Goal: Find specific page/section: Find specific page/section

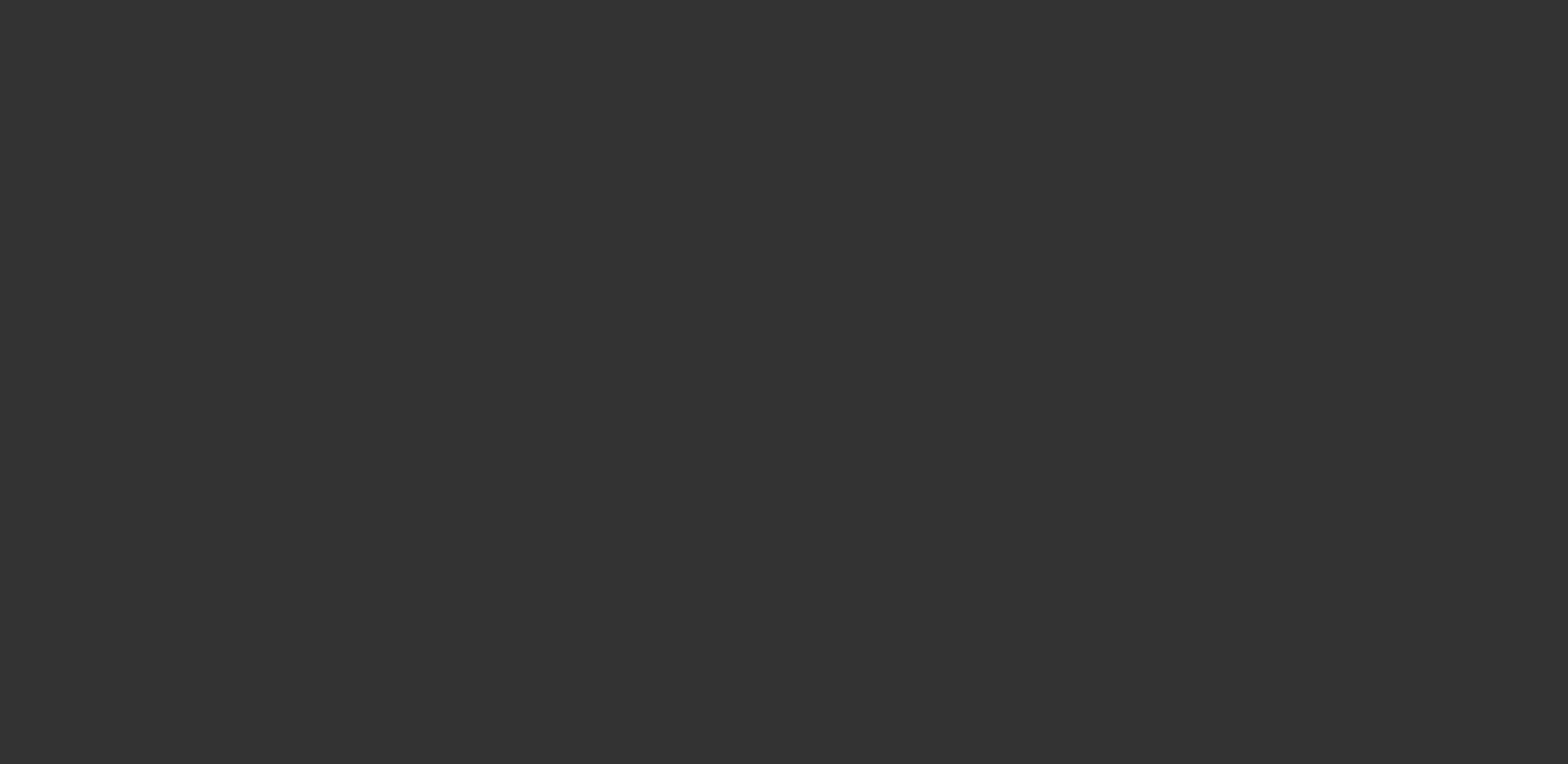
select select "4"
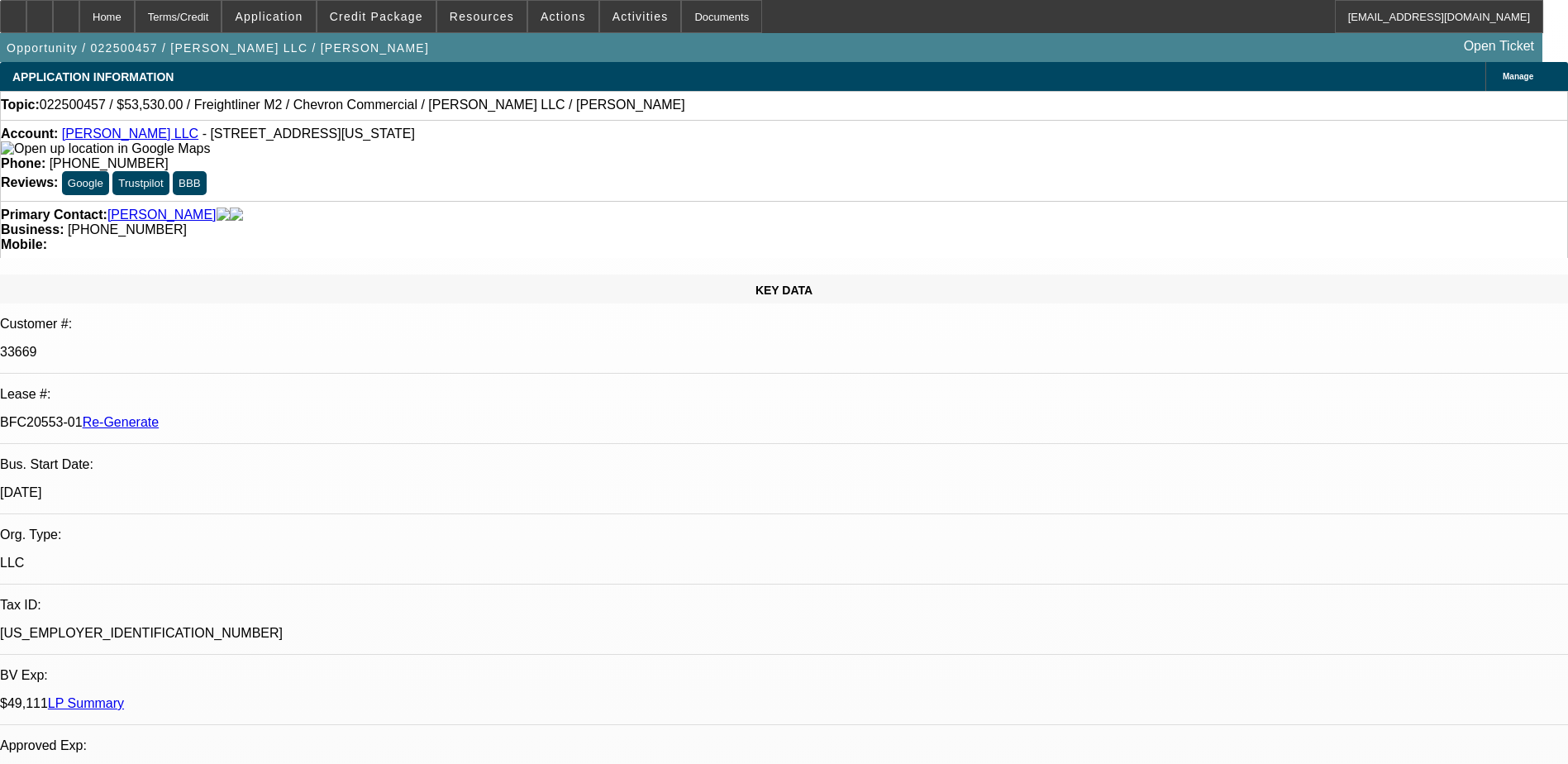
select select "0"
select select "2"
select select "0"
select select "1"
select select "2"
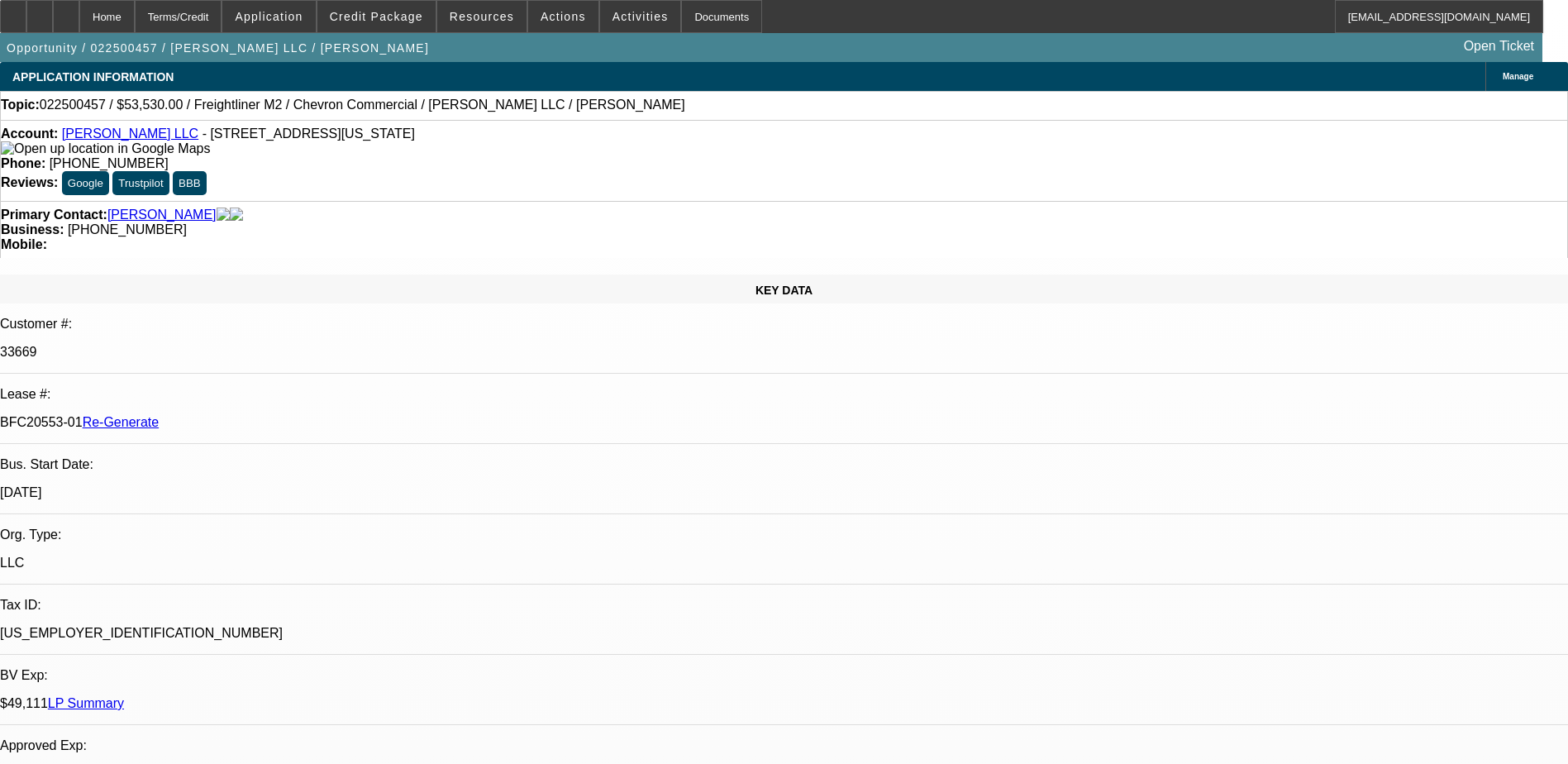
select select "6"
